Goal: Complete application form

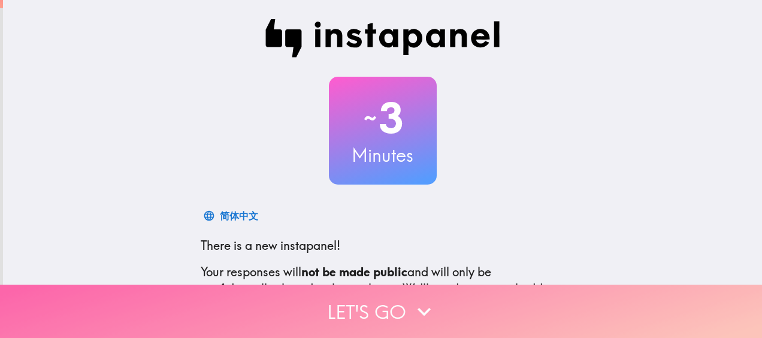
click at [380, 306] on button "Let's go" at bounding box center [381, 311] width 762 height 53
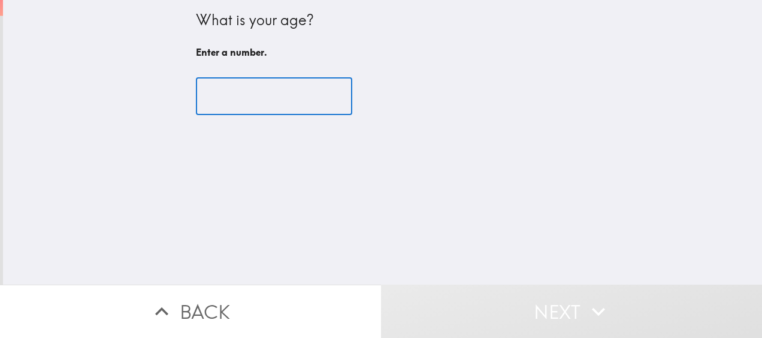
click at [206, 104] on input "number" at bounding box center [274, 96] width 156 height 37
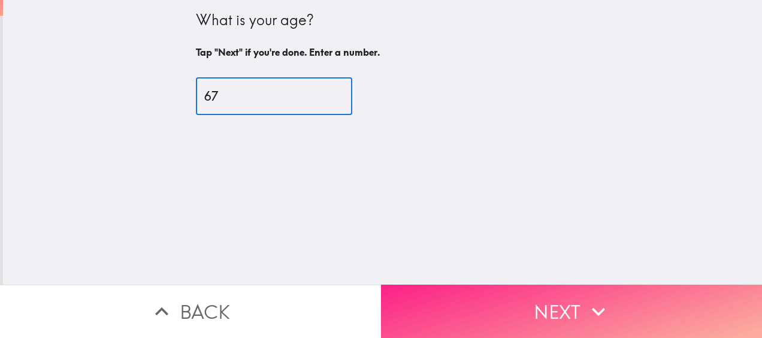
type input "67"
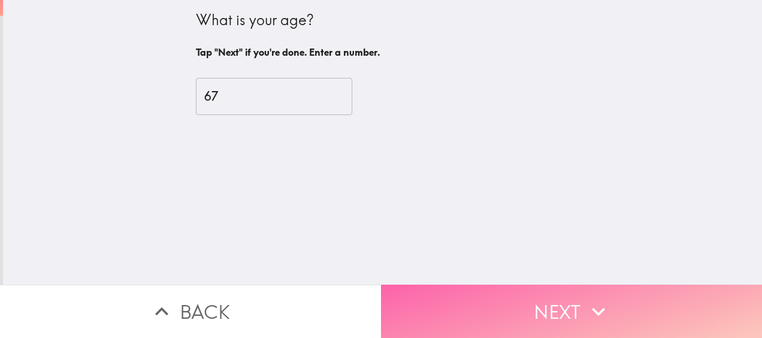
click at [545, 297] on button "Next" at bounding box center [571, 311] width 381 height 53
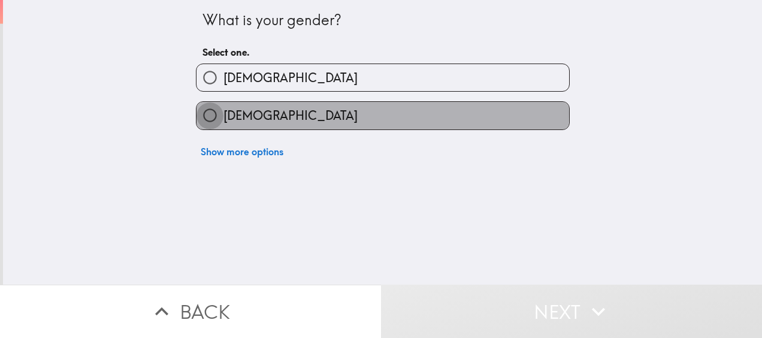
click at [197, 113] on input "[DEMOGRAPHIC_DATA]" at bounding box center [210, 115] width 27 height 27
radio input "true"
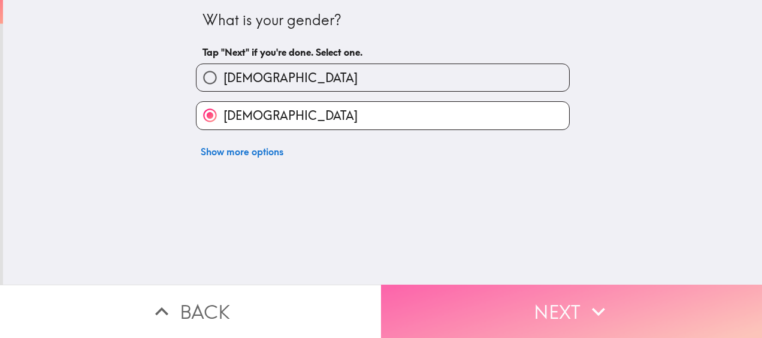
click at [526, 302] on button "Next" at bounding box center [571, 311] width 381 height 53
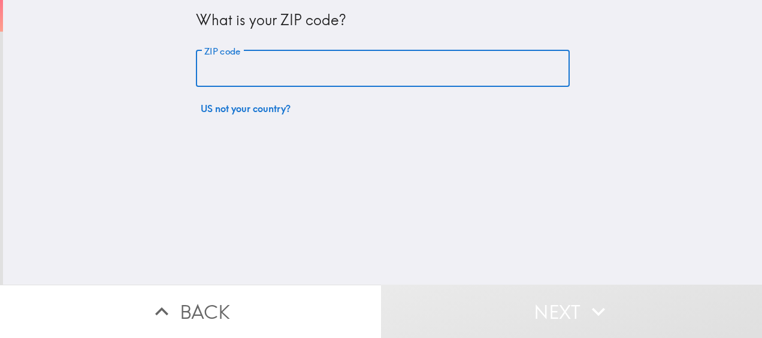
click at [207, 65] on input "ZIP code" at bounding box center [383, 68] width 374 height 37
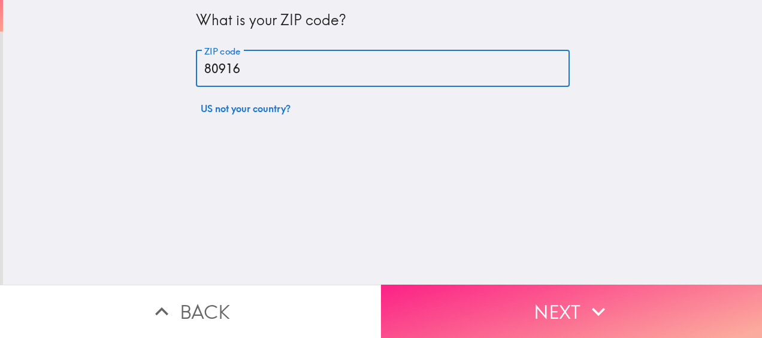
type input "80916"
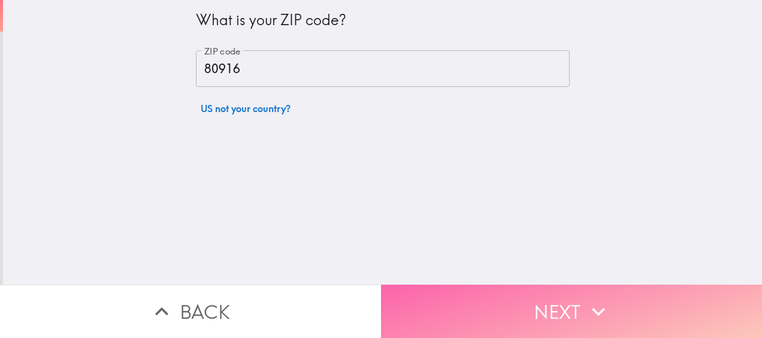
click at [554, 295] on button "Next" at bounding box center [571, 311] width 381 height 53
